Goal: Check status: Check status

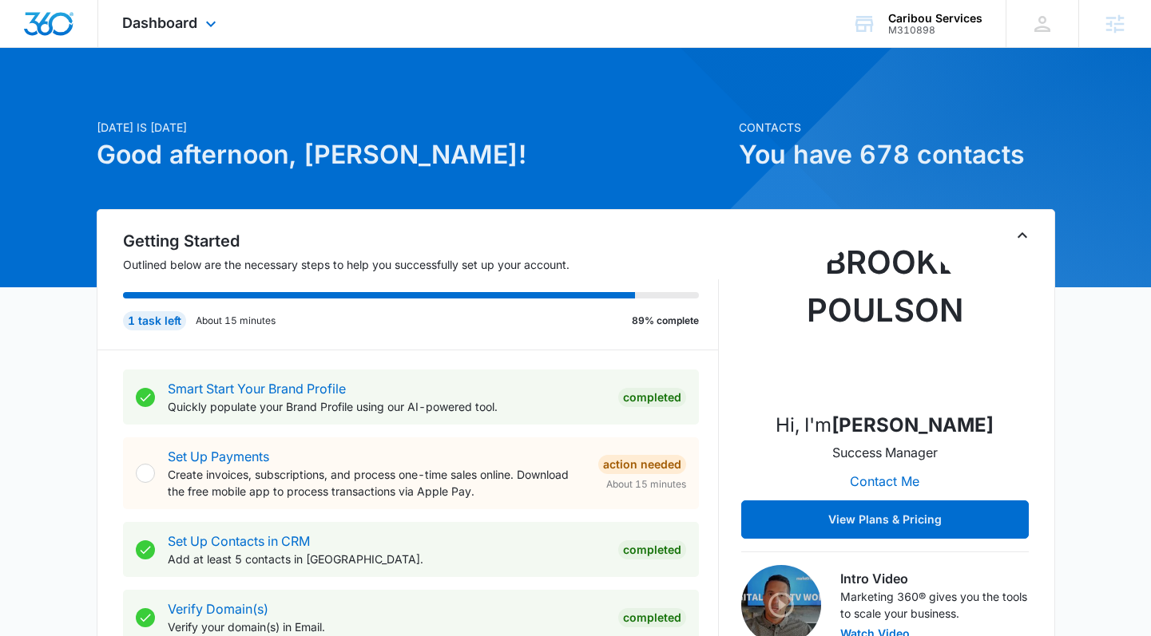
click at [200, 19] on div "Dashboard Apps Reputation Forms CRM Email Social Payments POS Content Ads Intel…" at bounding box center [171, 23] width 146 height 47
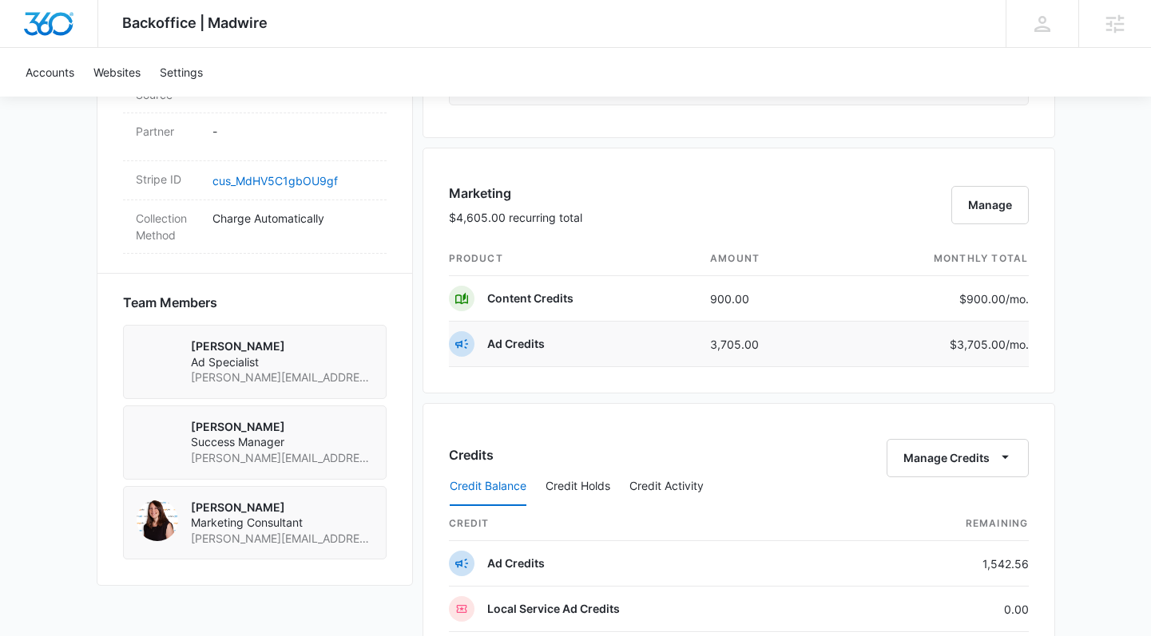
scroll to position [1004, 0]
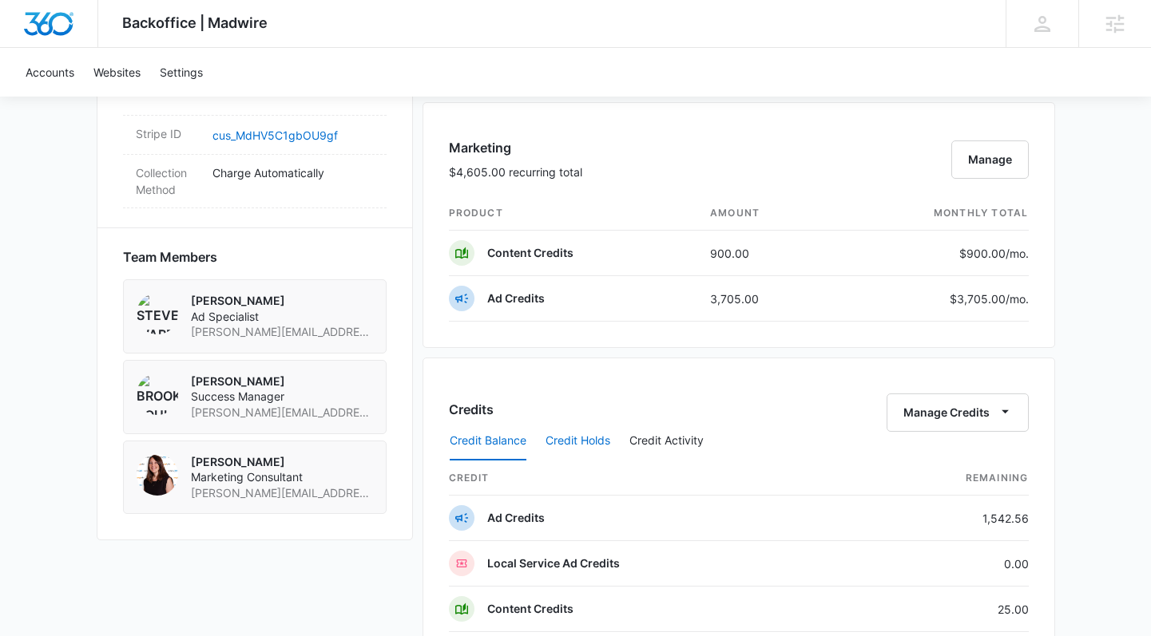
click at [595, 447] on button "Credit Holds" at bounding box center [577, 441] width 65 height 38
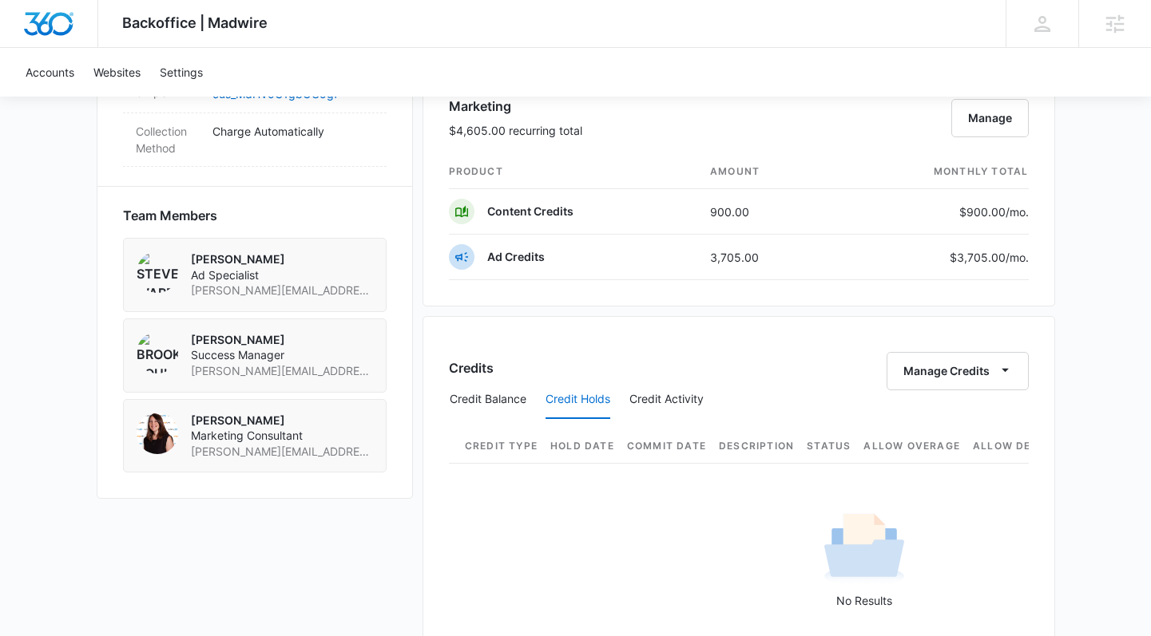
scroll to position [1102, 0]
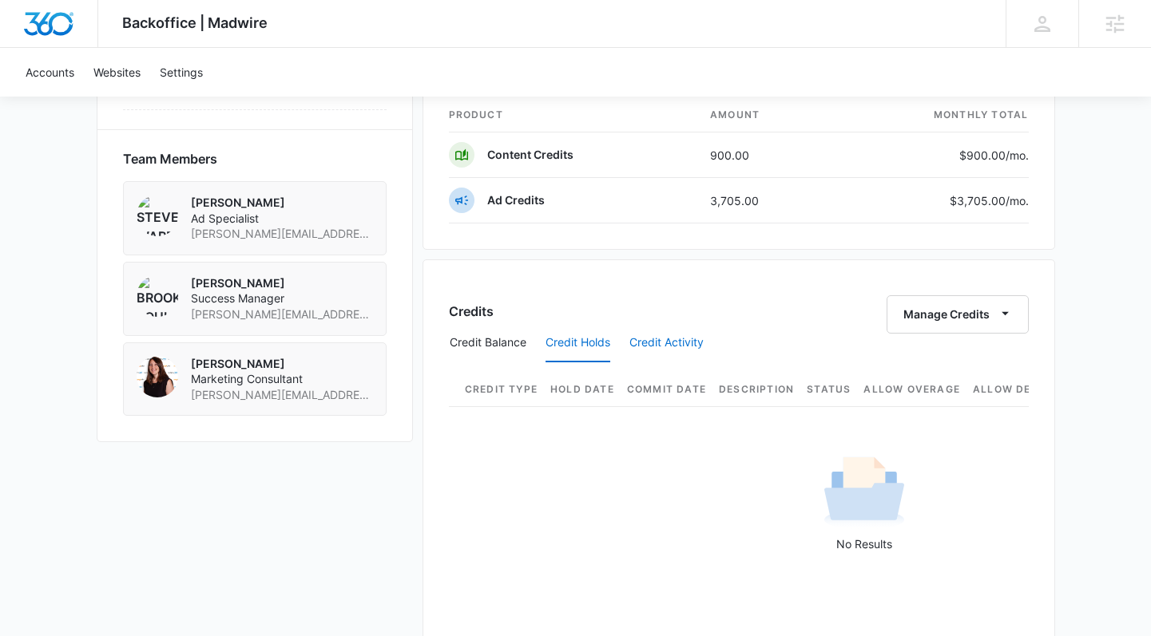
click at [672, 331] on button "Credit Activity" at bounding box center [666, 343] width 74 height 38
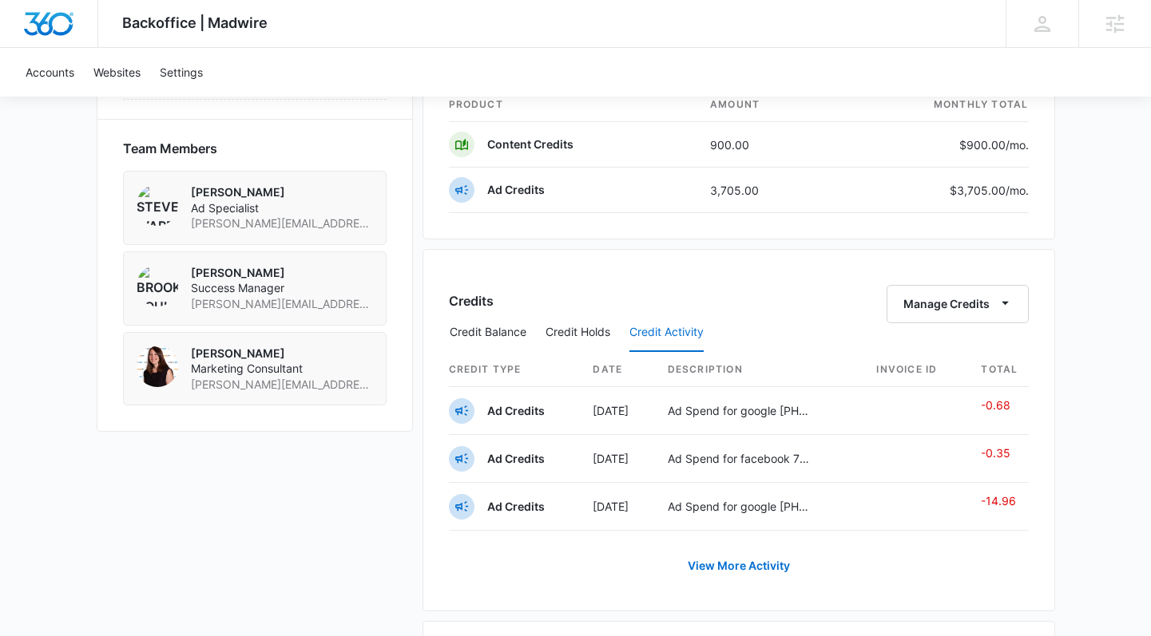
scroll to position [1136, 0]
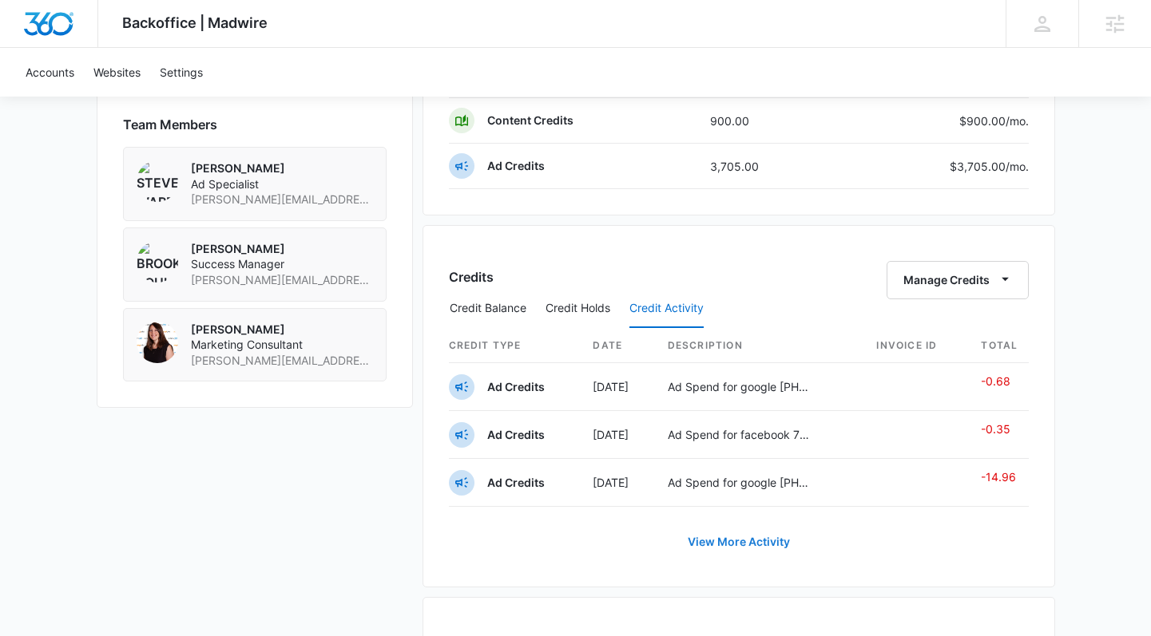
click at [728, 538] on link "View More Activity" at bounding box center [739, 542] width 134 height 38
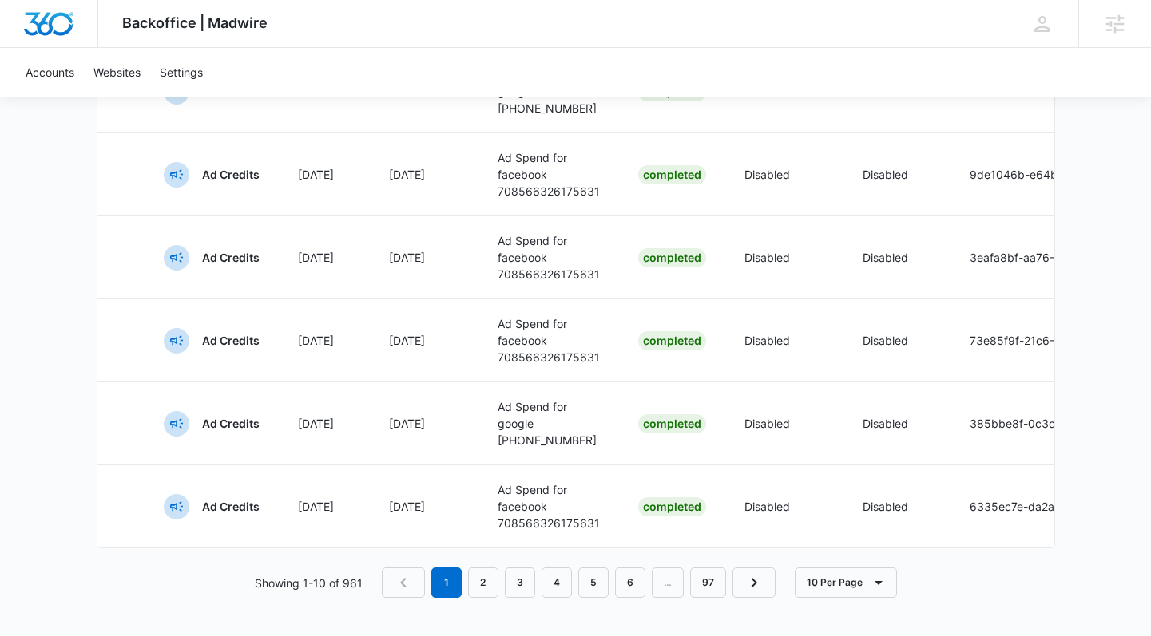
scroll to position [953, 0]
click at [620, 590] on link "6" at bounding box center [630, 583] width 30 height 30
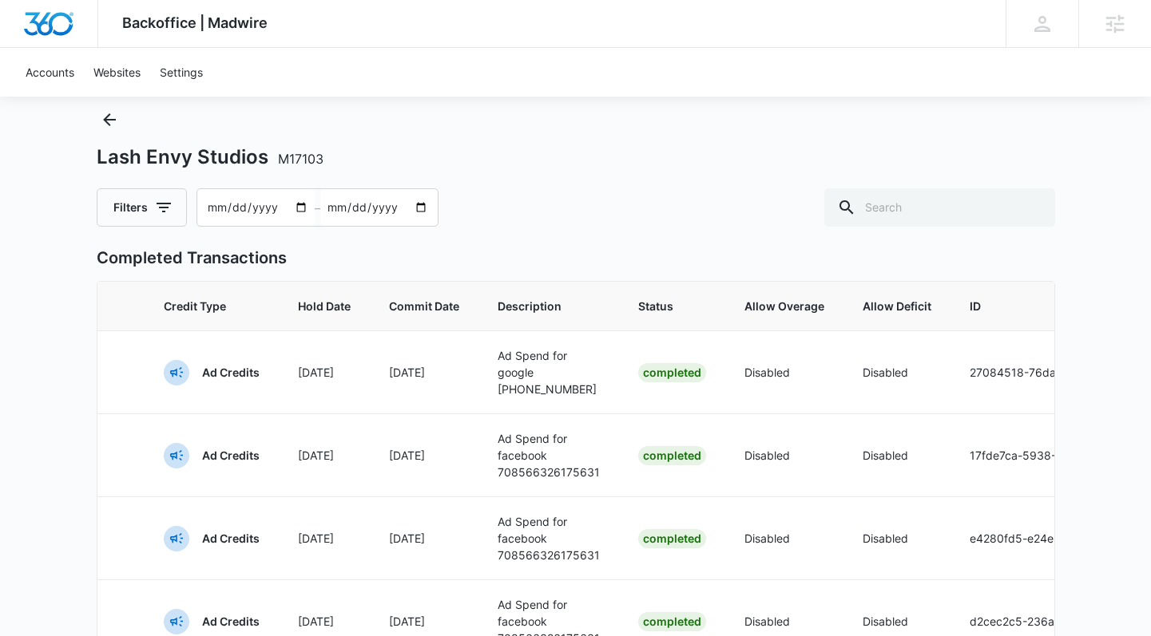
scroll to position [40, 0]
click at [937, 219] on input "text" at bounding box center [939, 208] width 231 height 38
type input "content"
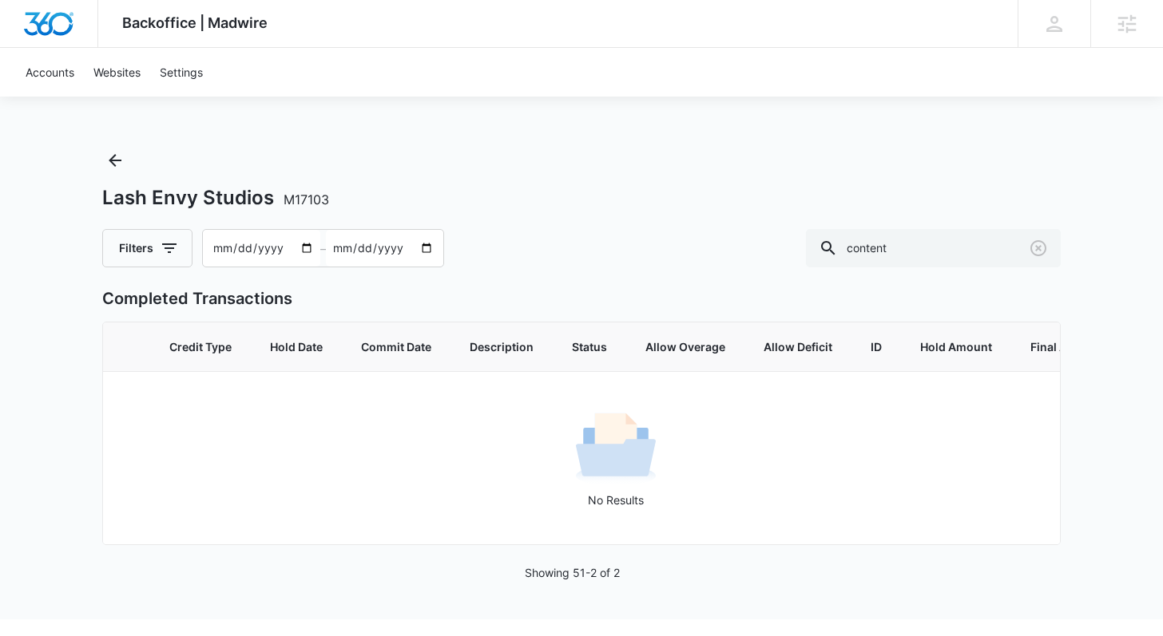
click at [426, 248] on input "[DATE]" at bounding box center [384, 248] width 117 height 37
click at [165, 248] on icon "button" at bounding box center [169, 249] width 14 height 10
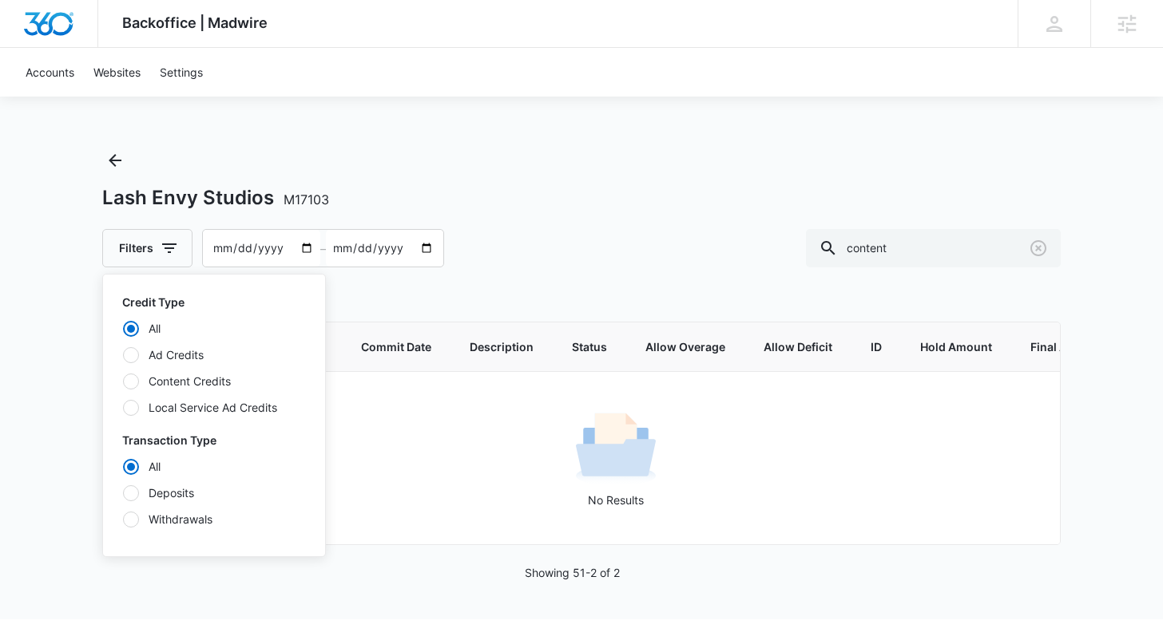
click at [169, 376] on label "Content Credits" at bounding box center [214, 381] width 184 height 17
click at [123, 381] on input "Content Credits" at bounding box center [122, 381] width 1 height 1
radio input "false"
radio input "true"
click at [1045, 246] on icon "Clear" at bounding box center [1038, 248] width 19 height 19
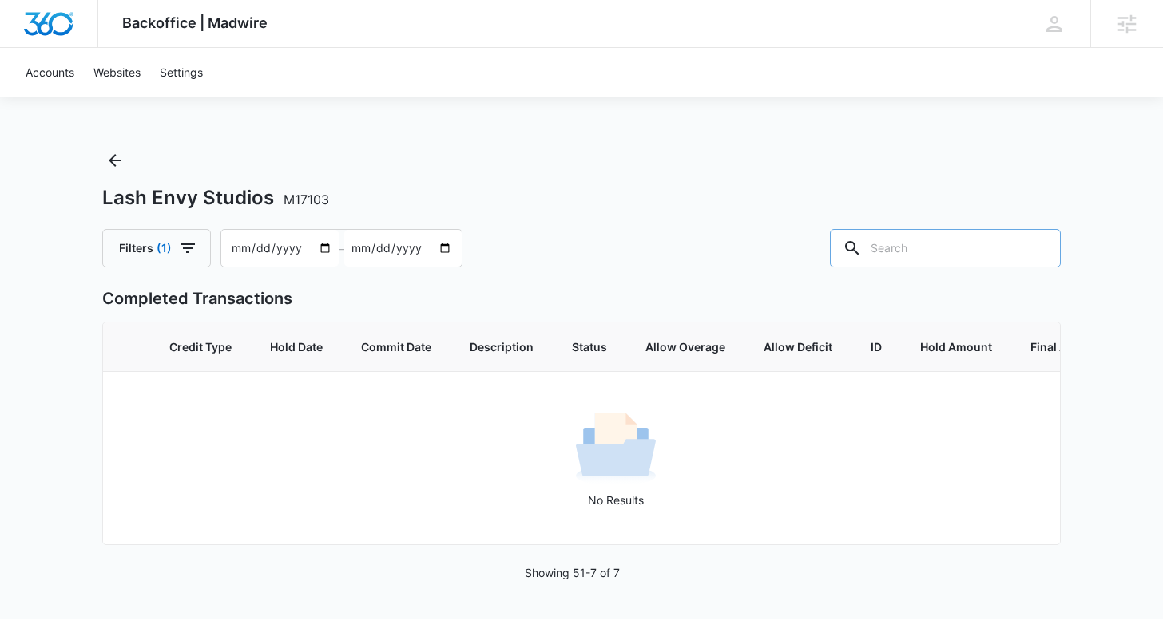
click at [445, 247] on input "[DATE]" at bounding box center [402, 248] width 117 height 37
type input "[DATE]"
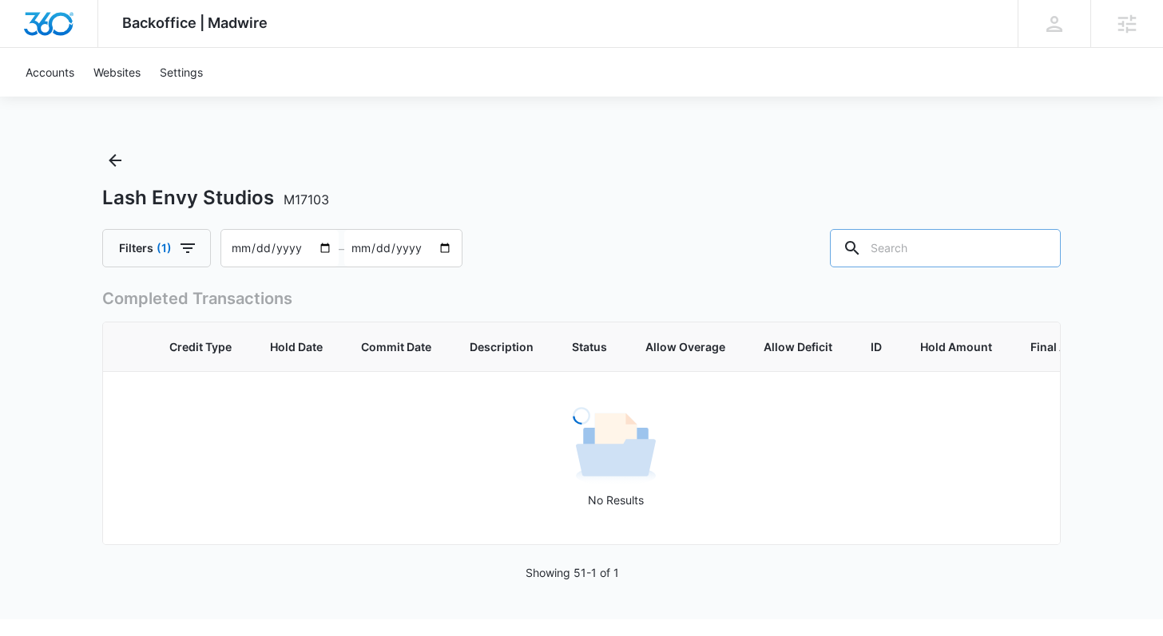
type input "[DATE]"
click at [438, 252] on input "[DATE]" at bounding box center [402, 248] width 117 height 37
type input "[DATE]"
click at [195, 248] on icon "button" at bounding box center [187, 248] width 19 height 19
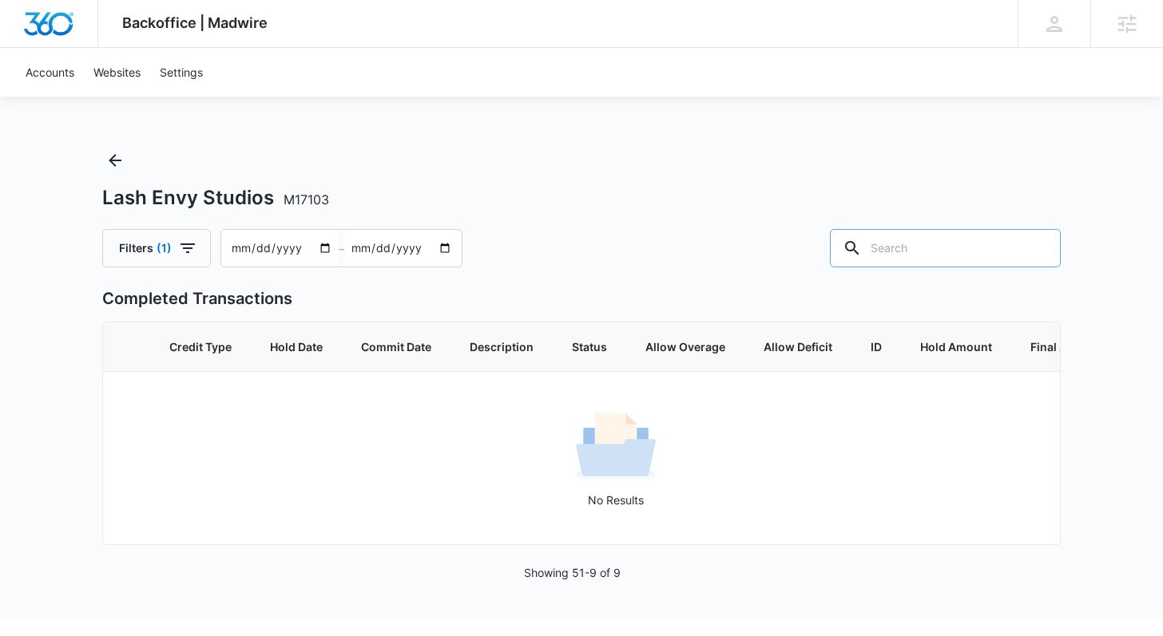
click at [513, 248] on div "Filters [PHONE_NUMBER][DATE] – [DATE]" at bounding box center [581, 248] width 958 height 38
click at [114, 168] on icon "Back" at bounding box center [114, 160] width 19 height 19
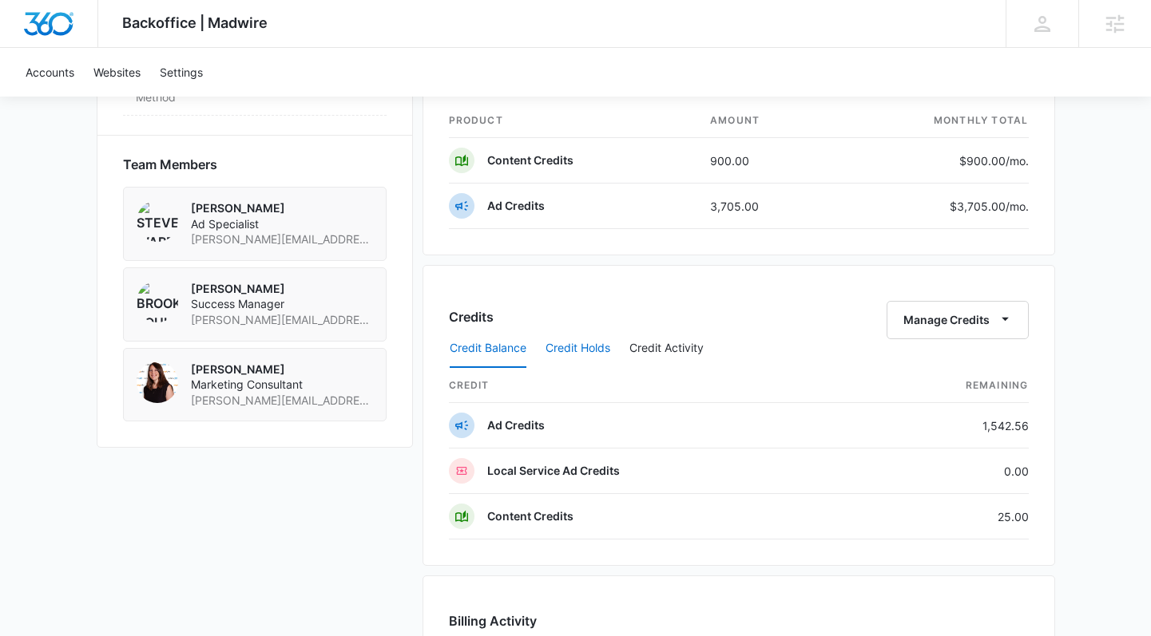
click at [601, 348] on button "Credit Holds" at bounding box center [577, 349] width 65 height 38
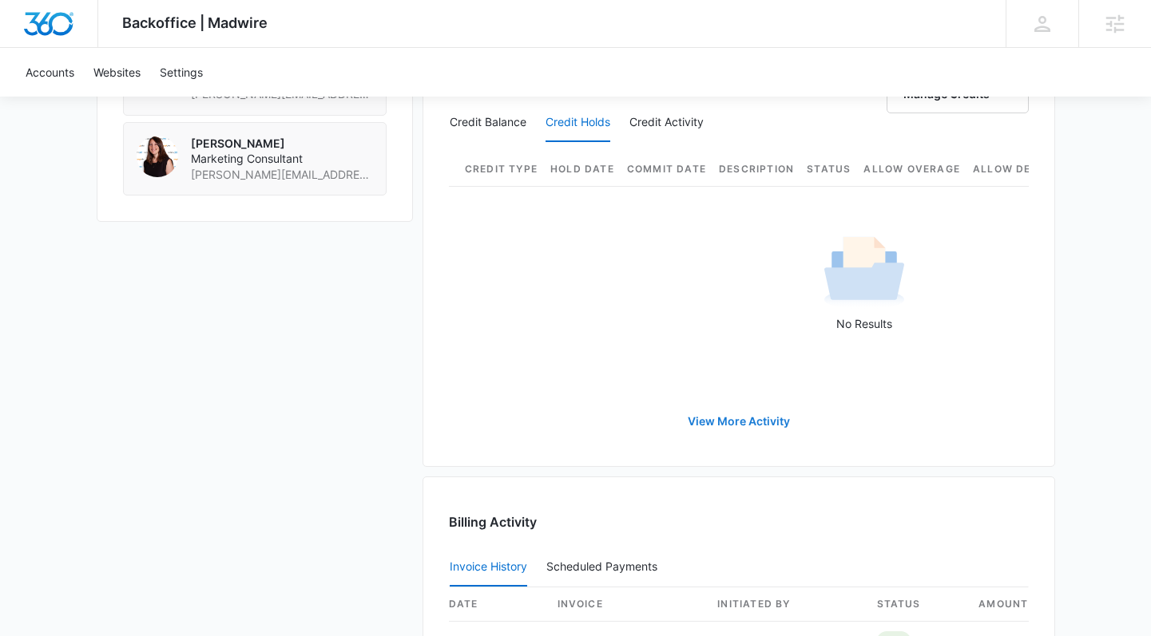
scroll to position [1322, 0]
click at [727, 430] on link "View More Activity" at bounding box center [739, 422] width 134 height 38
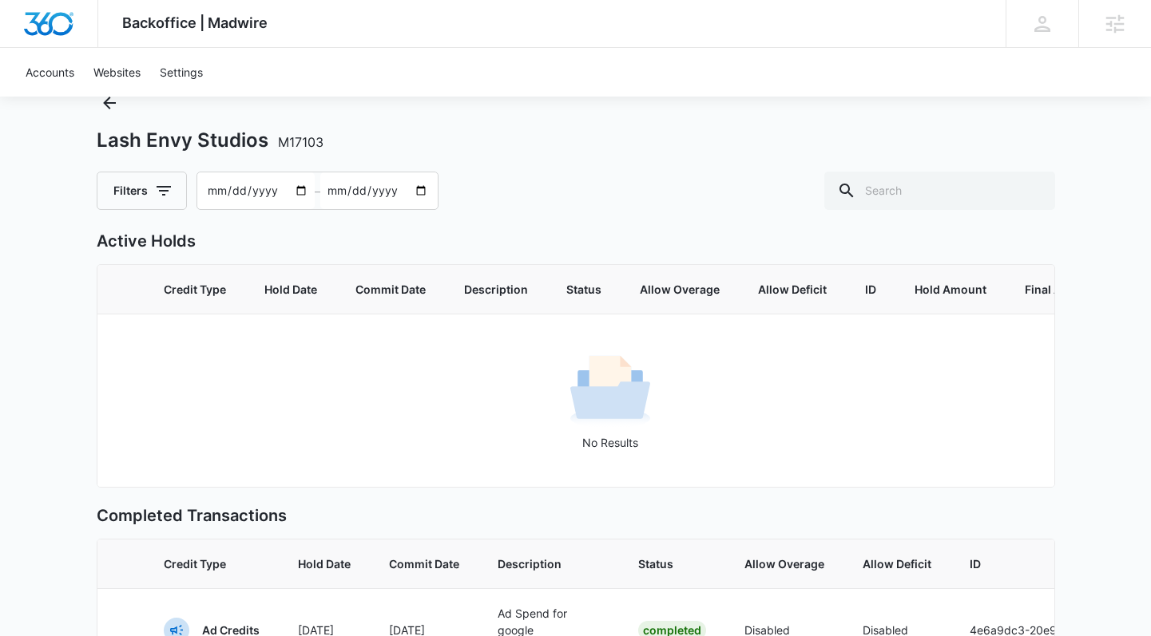
scroll to position [37, 0]
